Goal: Task Accomplishment & Management: Use online tool/utility

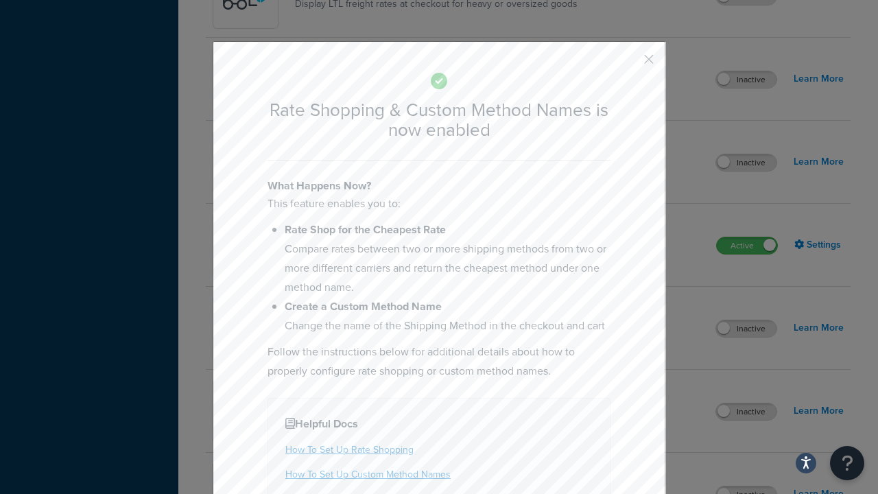
click at [629, 64] on button "button" at bounding box center [628, 63] width 3 height 3
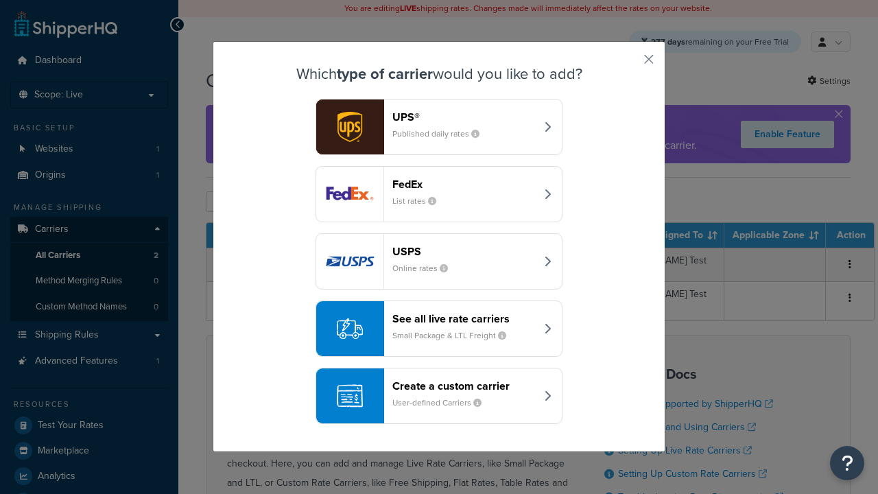
click at [439, 329] on div "See all live rate carriers Small Package & LTL Freight" at bounding box center [463, 328] width 143 height 33
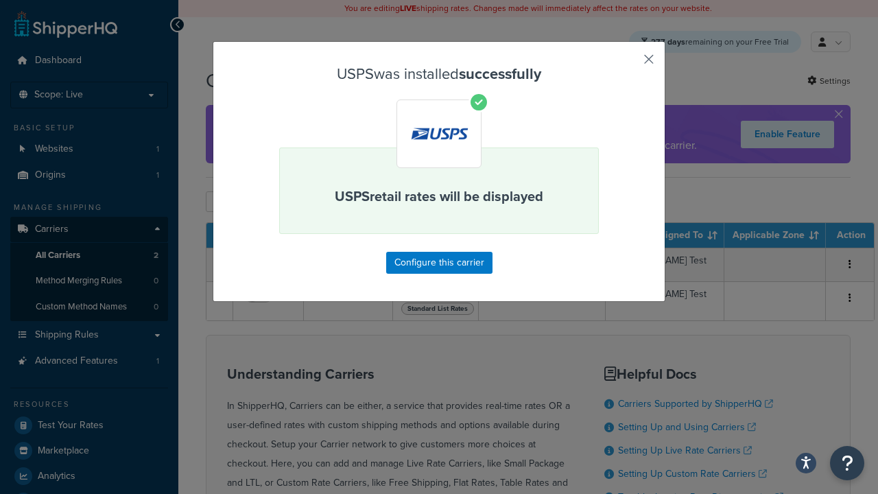
click at [629, 64] on button "button" at bounding box center [628, 63] width 3 height 3
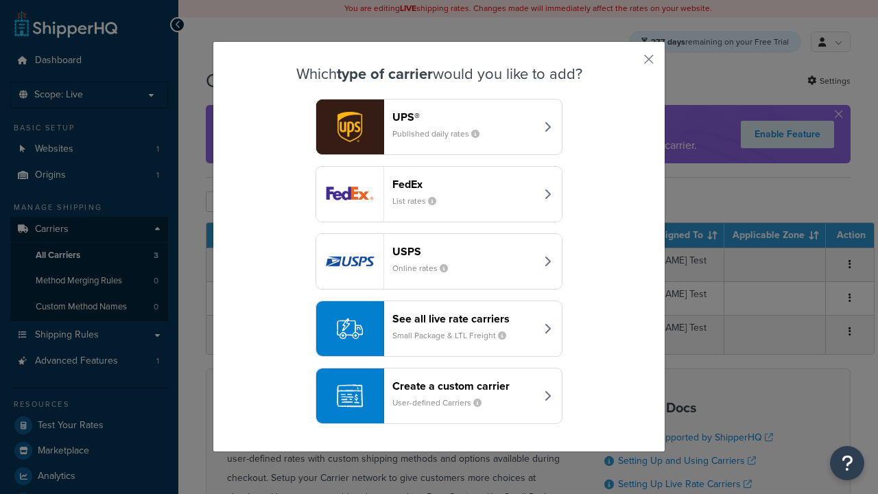
click at [439, 329] on div "See all live rate carriers Small Package & LTL Freight" at bounding box center [463, 328] width 143 height 33
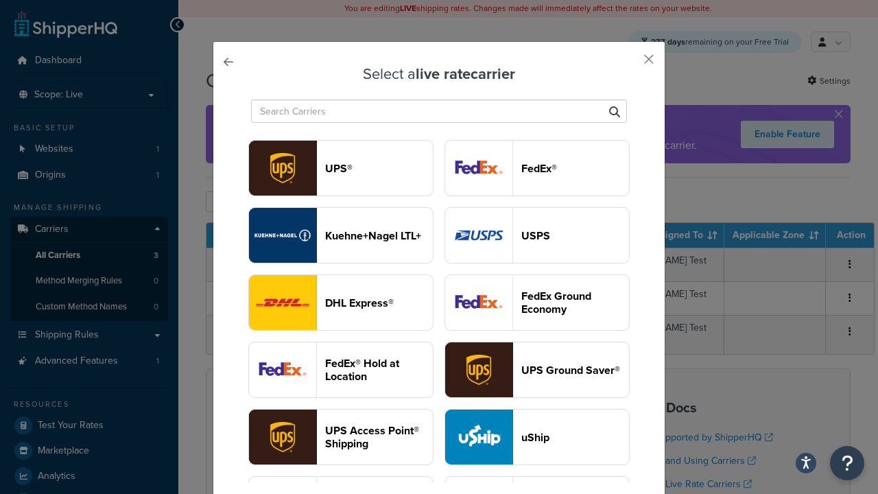
click at [537, 169] on header "FedEx®" at bounding box center [575, 168] width 108 height 13
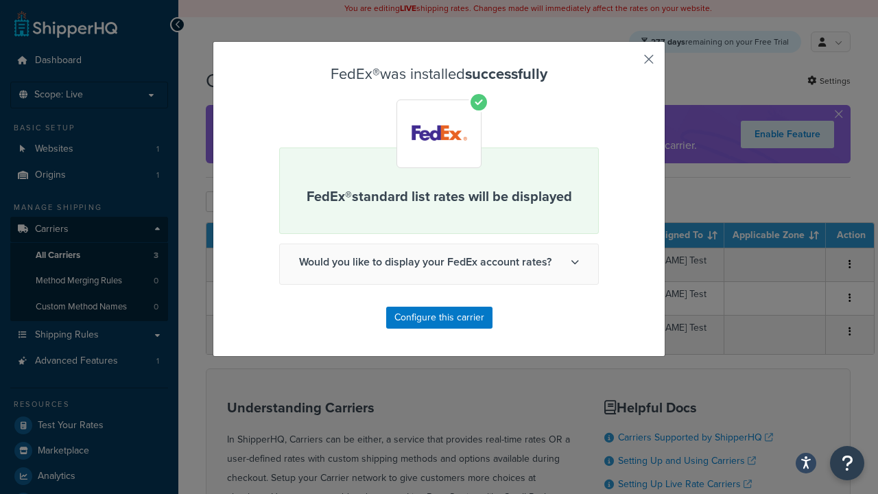
click at [629, 64] on button "button" at bounding box center [628, 63] width 3 height 3
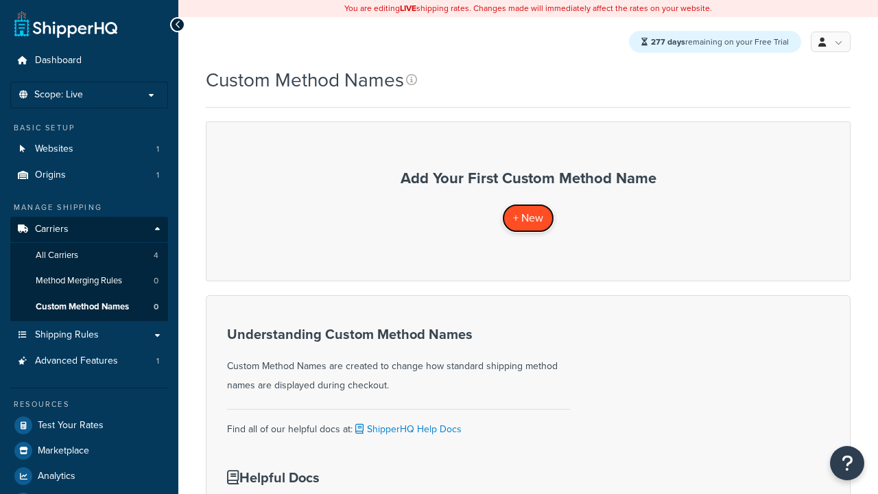
click at [528, 218] on span "+ New" at bounding box center [528, 218] width 30 height 16
